Goal: Task Accomplishment & Management: Use online tool/utility

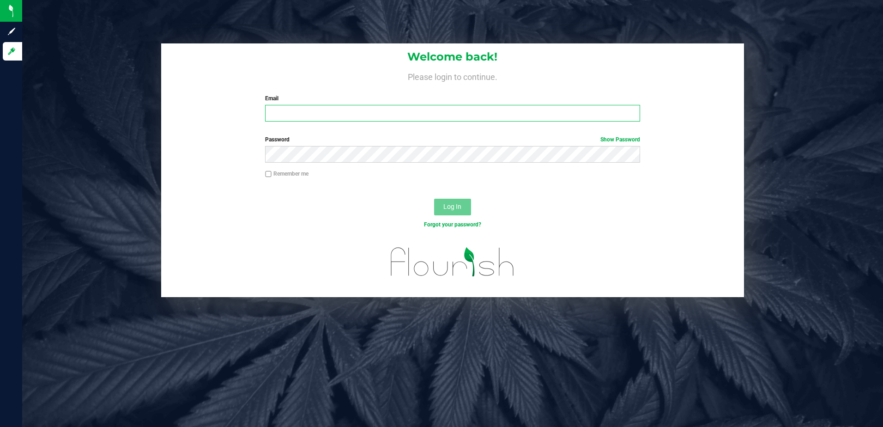
click at [467, 109] on input "Email" at bounding box center [452, 113] width 375 height 17
type input "adam.distelberg@livefino.com"
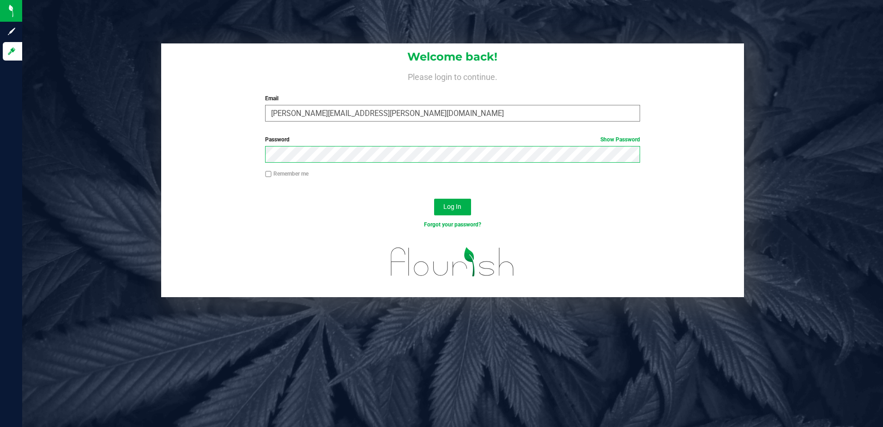
click at [434, 198] on button "Log In" at bounding box center [452, 206] width 37 height 17
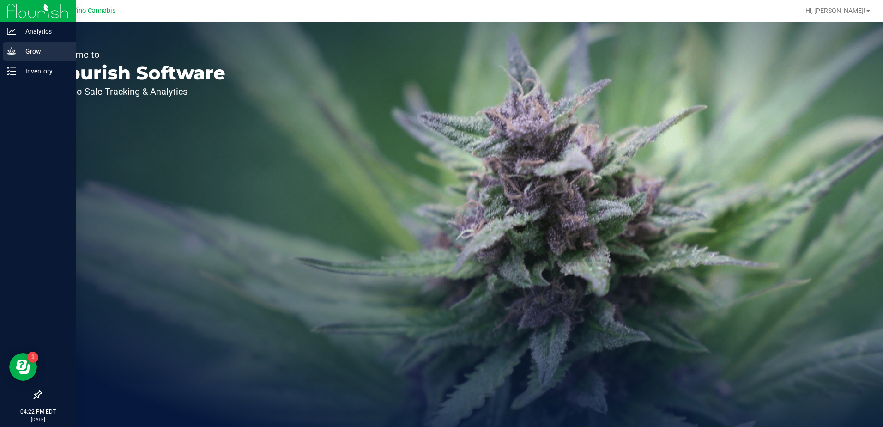
click at [18, 53] on p "Grow" at bounding box center [43, 51] width 55 height 11
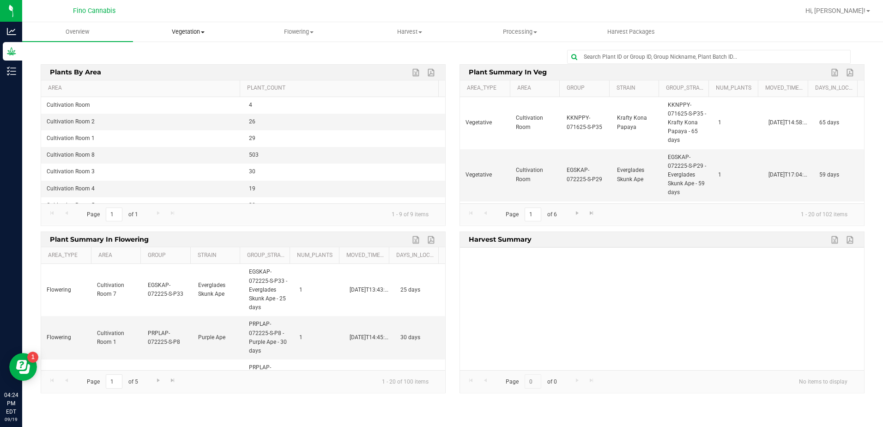
click at [203, 33] on span "Vegetation" at bounding box center [188, 32] width 110 height 8
click at [190, 54] on span "Veg groups" at bounding box center [162, 56] width 59 height 8
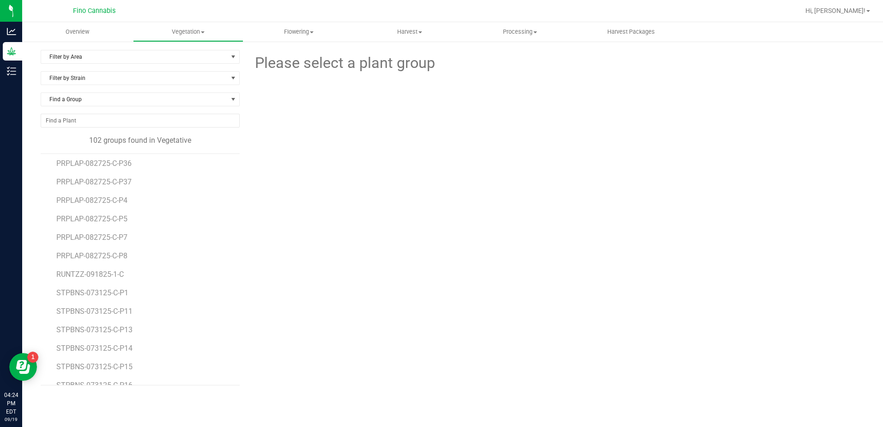
scroll to position [1429, 0]
drag, startPoint x: 143, startPoint y: 292, endPoint x: 43, endPoint y: 289, distance: 99.8
click at [43, 289] on div "BBDZLR-073125-C-P2 BBDZLR-073125-C-P3 CTRFLO-091825-1-C DWMTCO-082725-C-P10 DWM…" at bounding box center [140, 269] width 199 height 232
copy span "RUNTZZ-091825-1-C"
click at [109, 287] on span "RUNTZZ-091825-1-C" at bounding box center [91, 288] width 71 height 9
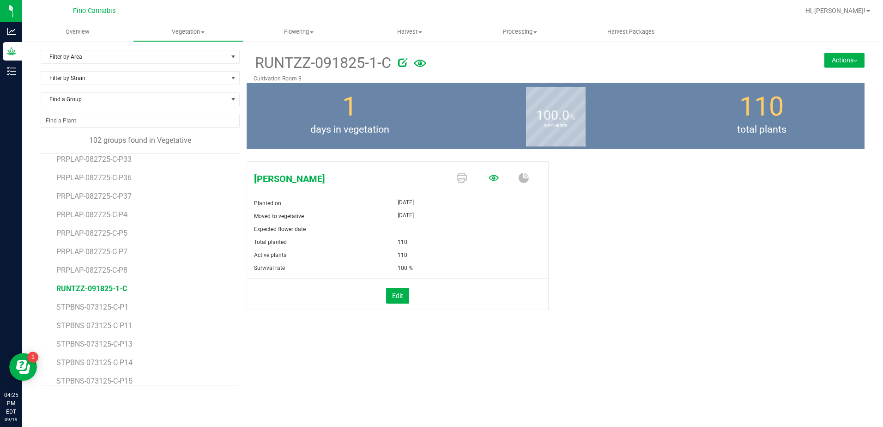
click at [495, 178] on icon at bounding box center [493, 178] width 10 height 6
click at [178, 236] on li "DWMTCO-082725-C-P14" at bounding box center [144, 237] width 176 height 18
click at [174, 288] on li "RUNTZZ-091825-1-C" at bounding box center [144, 283] width 176 height 18
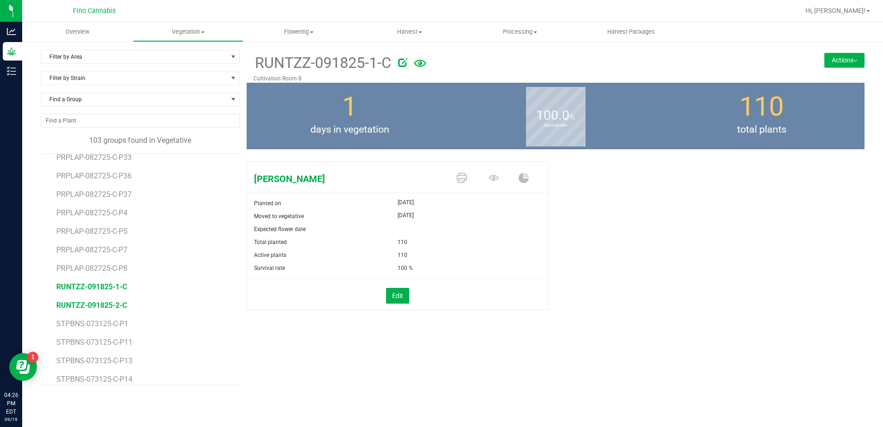
click at [121, 305] on span "RUNTZZ-091825-2-C" at bounding box center [91, 304] width 71 height 9
click at [182, 230] on li "DWMTCO-082725-C-P14" at bounding box center [144, 237] width 176 height 18
